Goal: Information Seeking & Learning: Learn about a topic

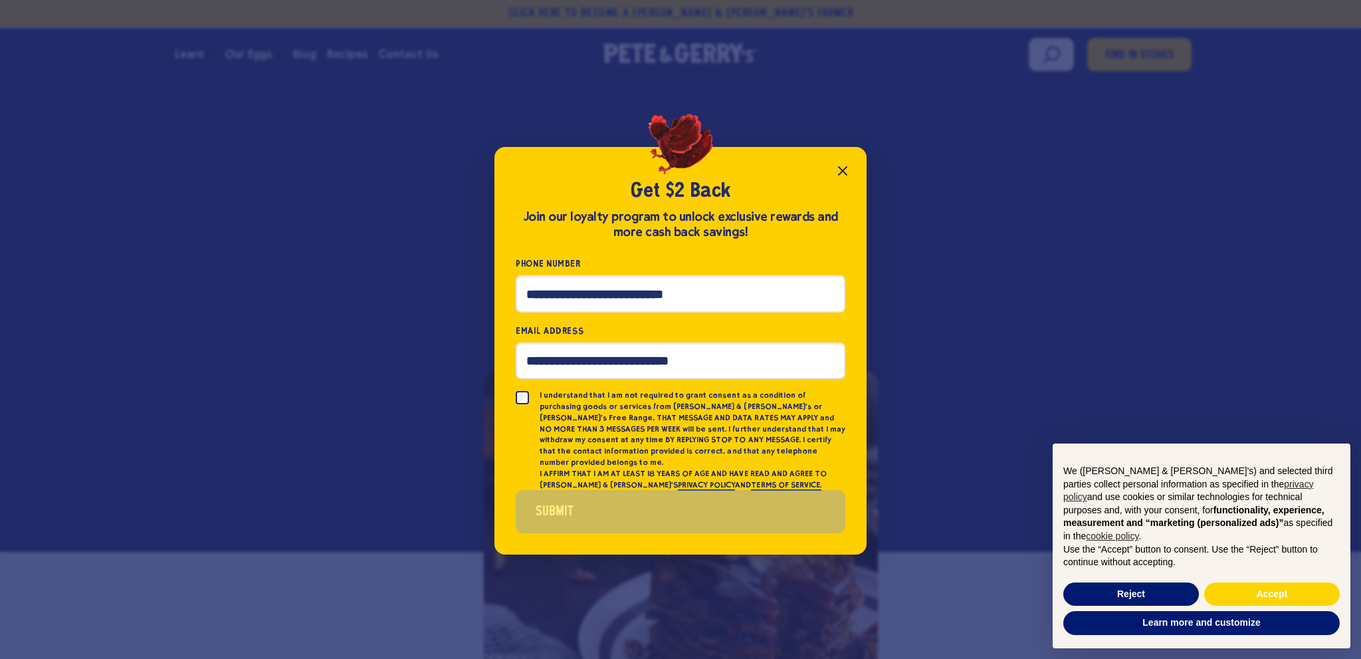
click at [957, 183] on div "Get $2 Back Join our loyalty program to unlock exclusive rewards and more cash …" at bounding box center [680, 329] width 1361 height 659
click at [844, 175] on icon "Close popup" at bounding box center [843, 171] width 8 height 8
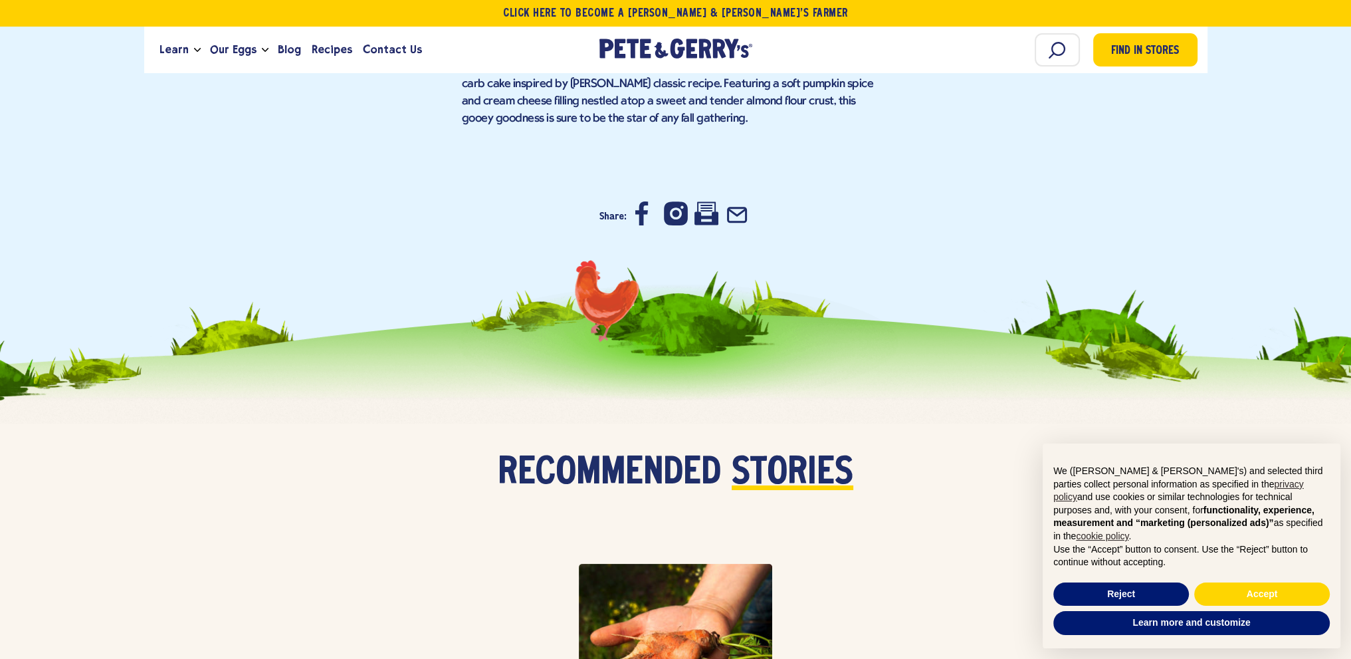
scroll to position [7243, 0]
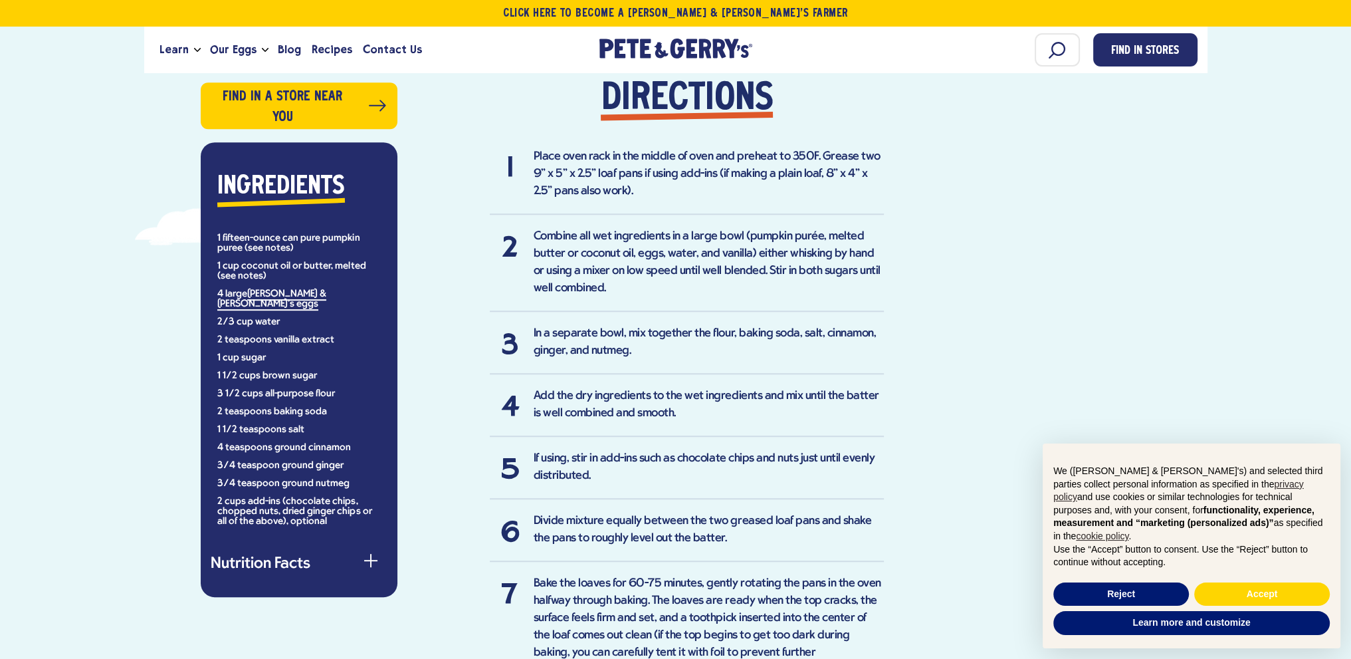
scroll to position [930, 0]
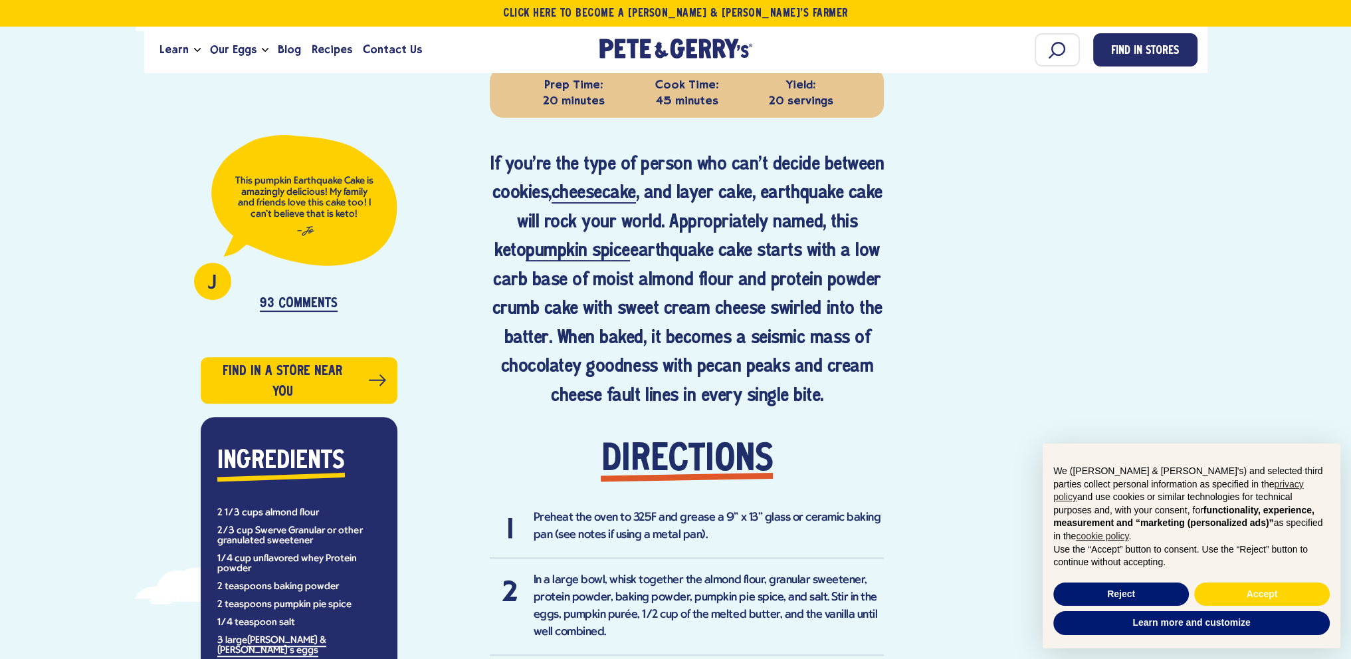
scroll to position [930, 0]
